Goal: Information Seeking & Learning: Learn about a topic

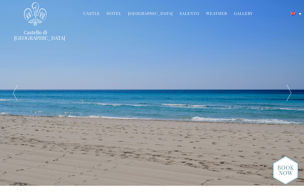
click at [287, 95] on div at bounding box center [288, 93] width 30 height 186
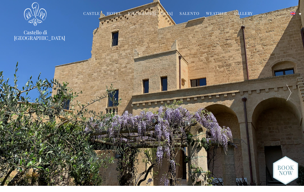
click at [288, 92] on div at bounding box center [288, 93] width 30 height 186
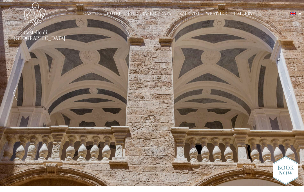
click at [290, 91] on div at bounding box center [288, 93] width 30 height 186
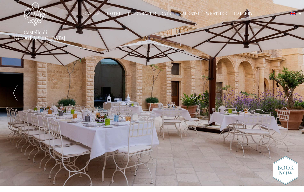
click at [290, 89] on div at bounding box center [288, 93] width 30 height 186
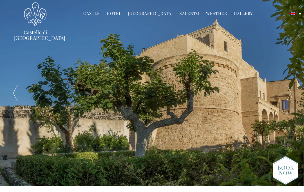
click at [292, 89] on div at bounding box center [288, 93] width 30 height 186
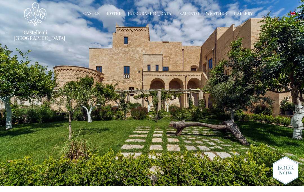
click at [292, 90] on div at bounding box center [288, 93] width 30 height 186
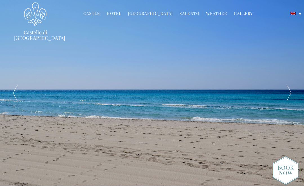
click at [290, 90] on div at bounding box center [288, 93] width 30 height 186
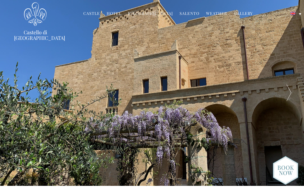
click at [121, 13] on link "Hotel" at bounding box center [114, 14] width 15 height 6
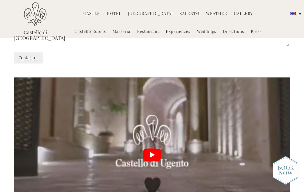
scroll to position [1207, 0]
click at [155, 111] on button "play Youtube video" at bounding box center [151, 155] width 275 height 155
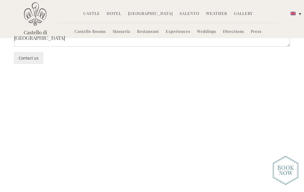
click at [287, 185] on img at bounding box center [285, 170] width 26 height 29
